Goal: Task Accomplishment & Management: Use online tool/utility

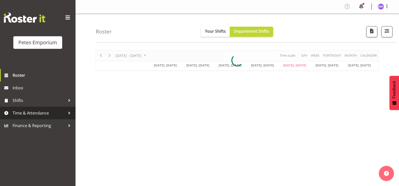
click at [45, 112] on span "Time & Attendance" at bounding box center [39, 113] width 53 height 8
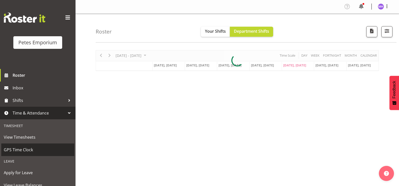
click at [41, 154] on link "GPS Time Clock" at bounding box center [37, 149] width 73 height 13
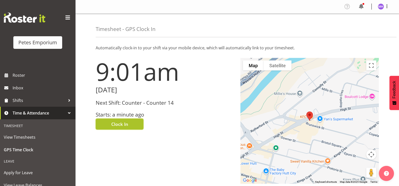
drag, startPoint x: 126, startPoint y: 122, endPoint x: 350, endPoint y: 38, distance: 239.7
click at [126, 122] on span "Clock In" at bounding box center [119, 124] width 17 height 7
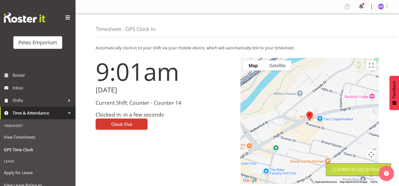
click at [387, 8] on span at bounding box center [387, 6] width 6 height 6
click at [379, 29] on link "Log Out" at bounding box center [366, 26] width 48 height 9
